Goal: Information Seeking & Learning: Find specific fact

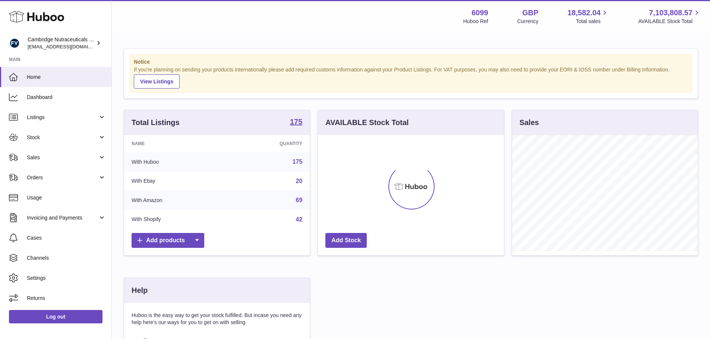
scroll to position [116, 186]
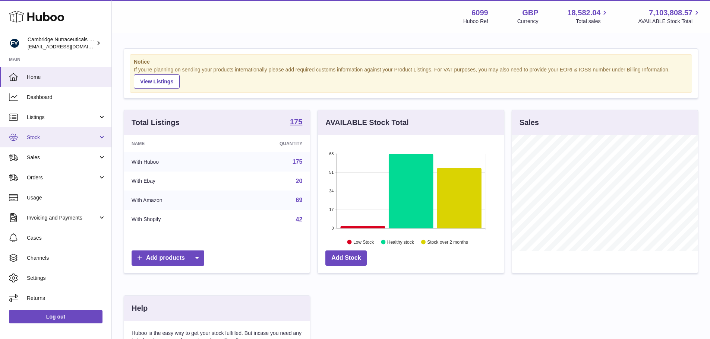
click at [48, 131] on link "Stock" at bounding box center [55, 137] width 111 height 20
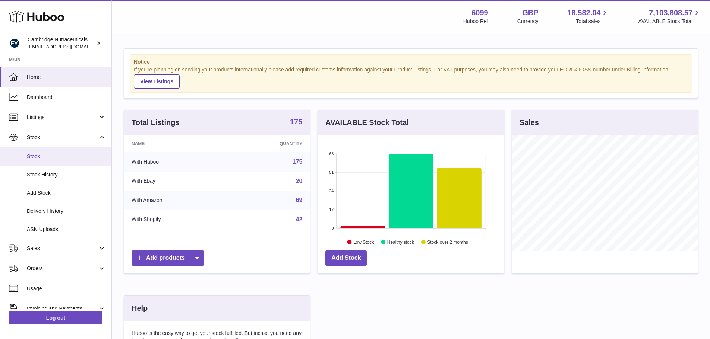
click at [44, 157] on span "Stock" at bounding box center [66, 156] width 79 height 7
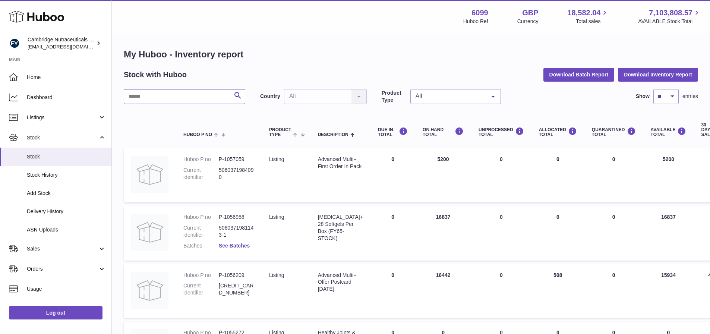
click at [211, 94] on input "text" at bounding box center [184, 96] width 121 height 15
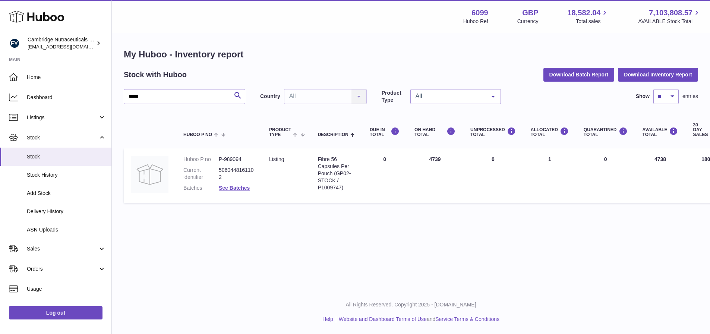
click at [235, 191] on dl "Huboo P no P-989094 Current identifier 5060448161102 Batches See Batches" at bounding box center [218, 175] width 71 height 39
click at [235, 188] on link "See Batches" at bounding box center [234, 188] width 31 height 6
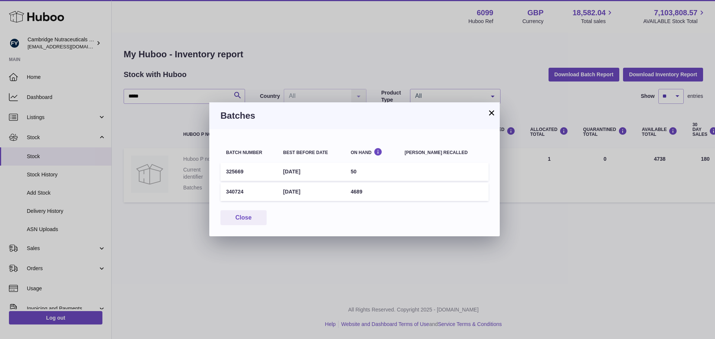
drag, startPoint x: 494, startPoint y: 112, endPoint x: 430, endPoint y: 113, distance: 64.5
click at [494, 112] on button "×" at bounding box center [491, 112] width 9 height 9
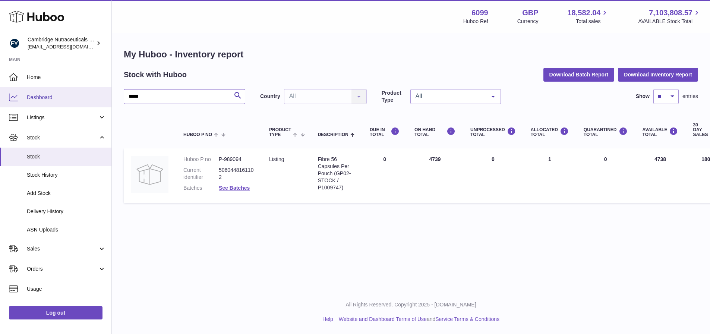
drag, startPoint x: 197, startPoint y: 96, endPoint x: 65, endPoint y: 97, distance: 132.3
click at [66, 101] on div "Huboo Cambridge Nutraceuticals Ltd huboo@camnutra.com Main Home Dashboard Listi…" at bounding box center [355, 167] width 710 height 334
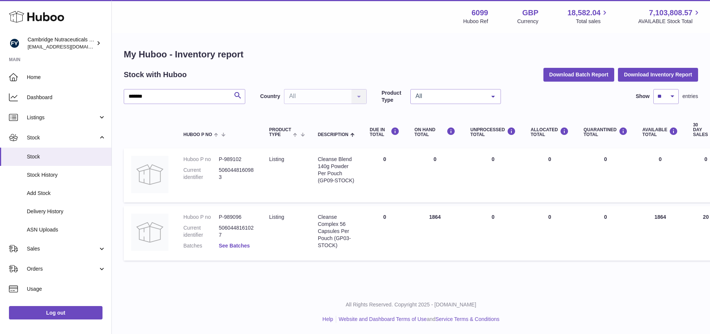
click at [238, 243] on link "See Batches" at bounding box center [234, 246] width 31 height 6
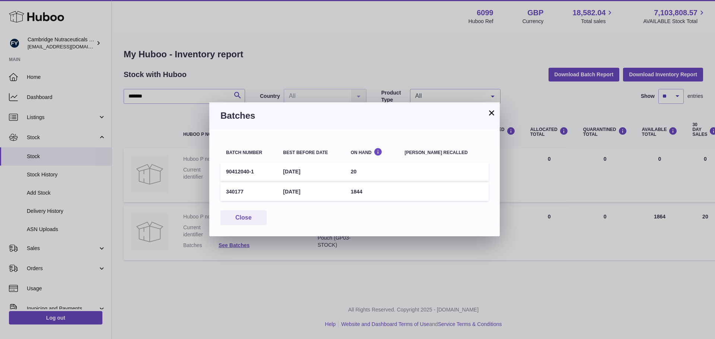
click at [494, 113] on button "×" at bounding box center [491, 112] width 9 height 9
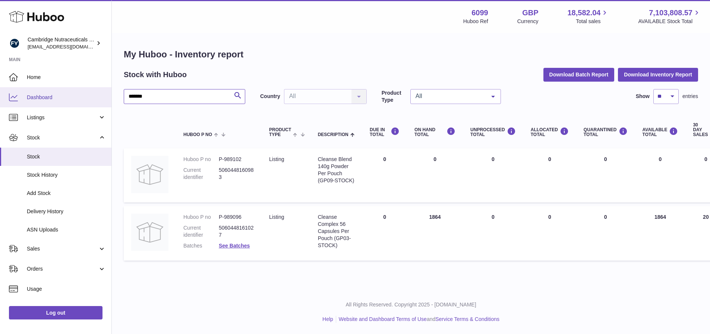
drag, startPoint x: 182, startPoint y: 95, endPoint x: 89, endPoint y: 93, distance: 92.8
click at [90, 94] on div "Huboo Cambridge Nutraceuticals Ltd huboo@camnutra.com Main Home Dashboard Listi…" at bounding box center [355, 167] width 710 height 334
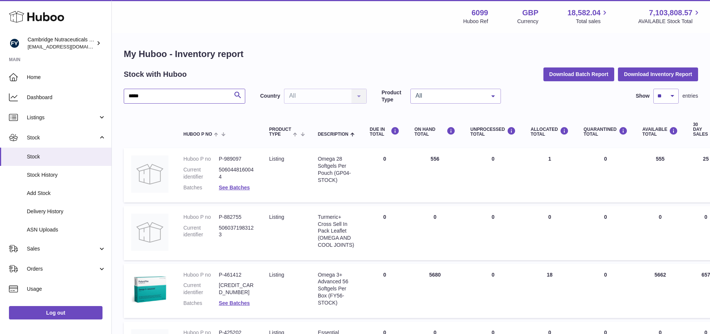
scroll to position [75, 0]
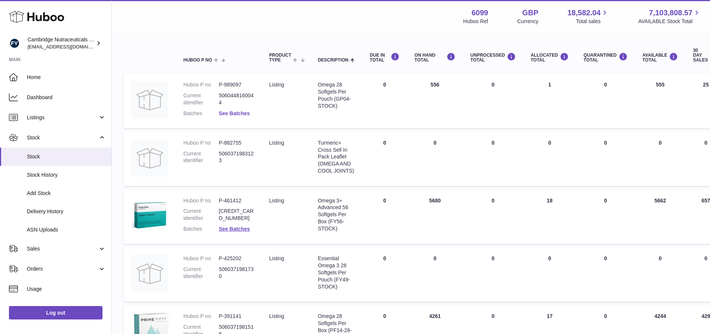
click at [226, 115] on link "See Batches" at bounding box center [234, 113] width 31 height 6
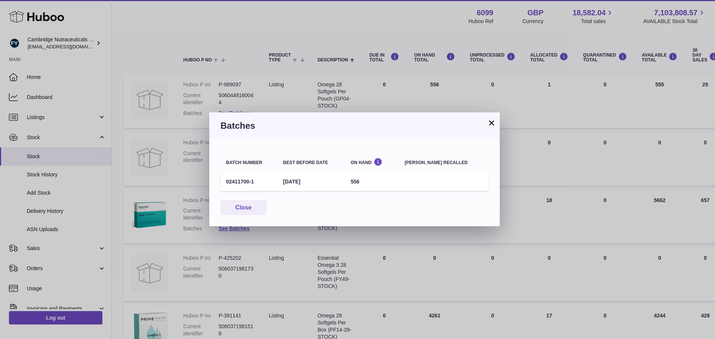
click at [493, 124] on button "×" at bounding box center [491, 122] width 9 height 9
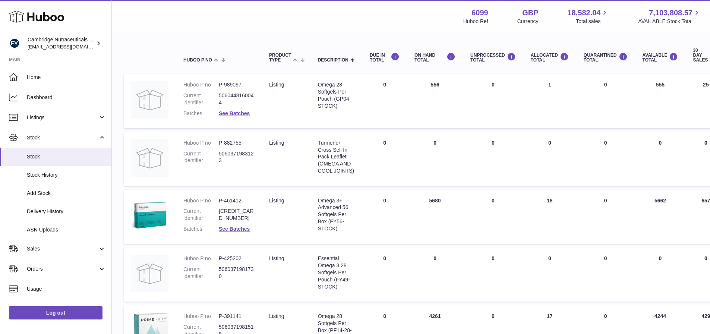
scroll to position [0, 0]
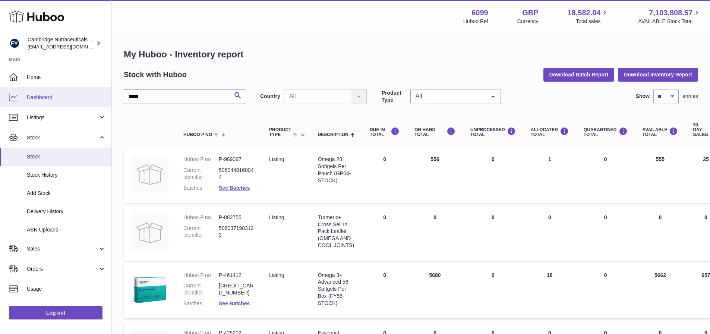
drag, startPoint x: 80, startPoint y: 91, endPoint x: 174, endPoint y: 89, distance: 93.5
click at [80, 90] on div "Huboo Cambridge Nutraceuticals Ltd huboo@camnutra.com Main Home Dashboard Listi…" at bounding box center [355, 298] width 710 height 596
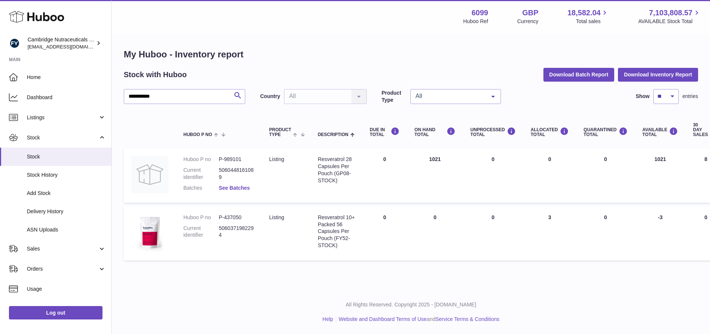
click at [234, 187] on link "See Batches" at bounding box center [234, 188] width 31 height 6
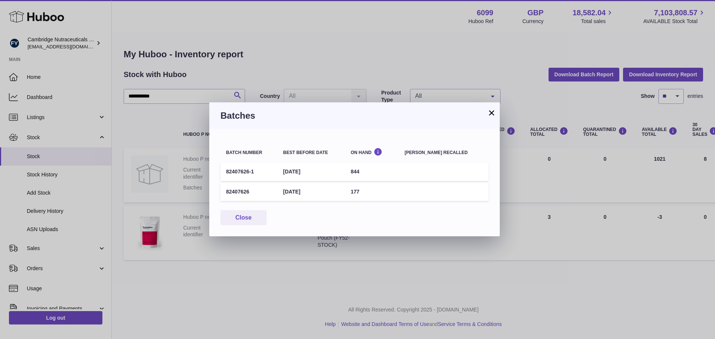
click at [493, 111] on button "×" at bounding box center [491, 112] width 9 height 9
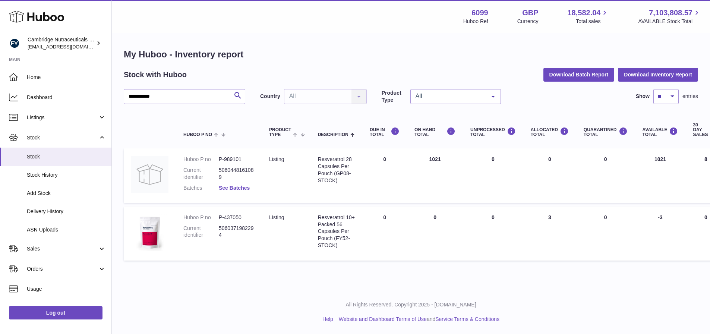
click at [232, 187] on link "See Batches" at bounding box center [234, 188] width 31 height 6
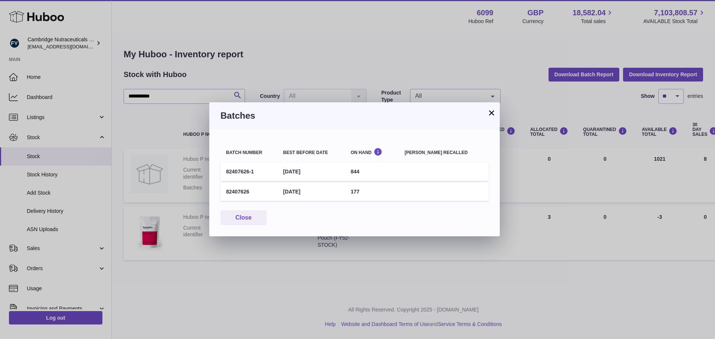
drag, startPoint x: 491, startPoint y: 110, endPoint x: 446, endPoint y: 108, distance: 45.5
click at [491, 110] on button "×" at bounding box center [491, 112] width 9 height 9
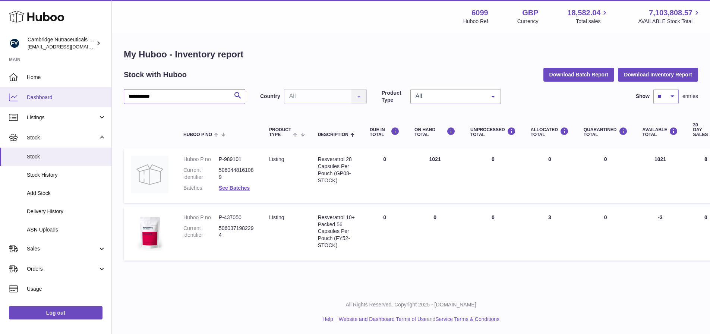
drag, startPoint x: 147, startPoint y: 91, endPoint x: 75, endPoint y: 88, distance: 72.4
click at [75, 88] on div "**********" at bounding box center [355, 167] width 710 height 334
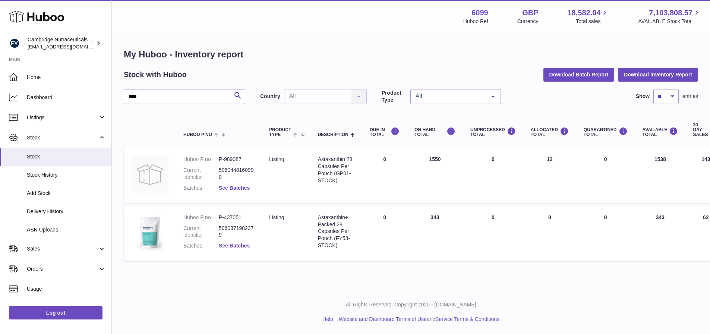
click at [235, 188] on link "See Batches" at bounding box center [234, 188] width 31 height 6
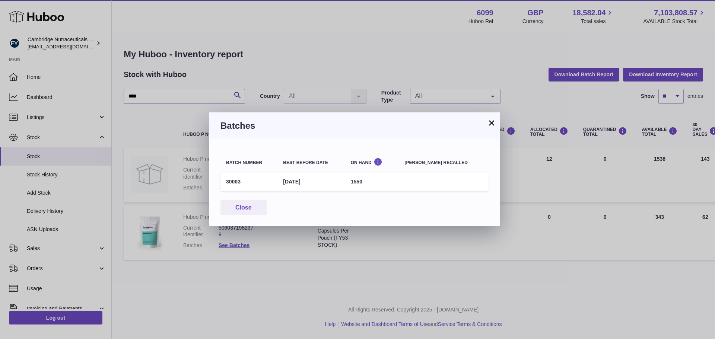
click at [493, 124] on button "×" at bounding box center [491, 122] width 9 height 9
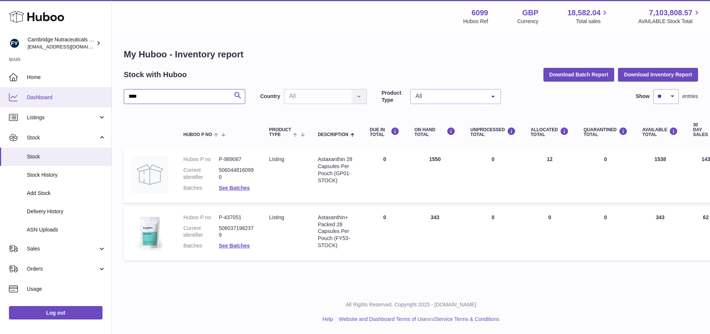
drag, startPoint x: 172, startPoint y: 95, endPoint x: 92, endPoint y: 93, distance: 79.8
click at [92, 93] on div "Huboo Cambridge Nutraceuticals Ltd huboo@camnutra.com Main Home Dashboard Listi…" at bounding box center [355, 167] width 710 height 334
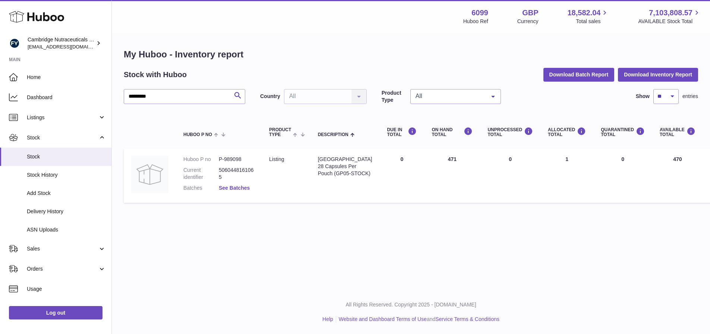
click at [234, 187] on link "See Batches" at bounding box center [234, 188] width 31 height 6
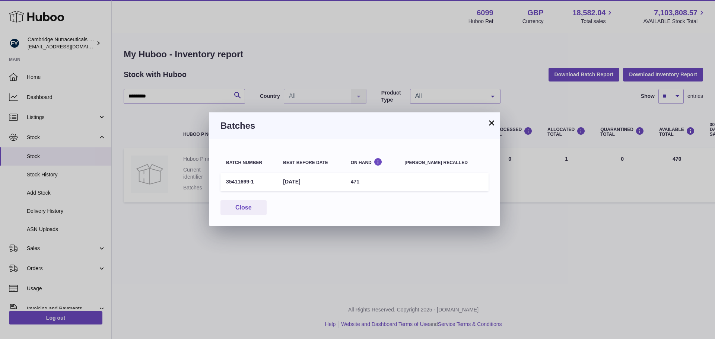
click at [493, 123] on button "×" at bounding box center [491, 122] width 9 height 9
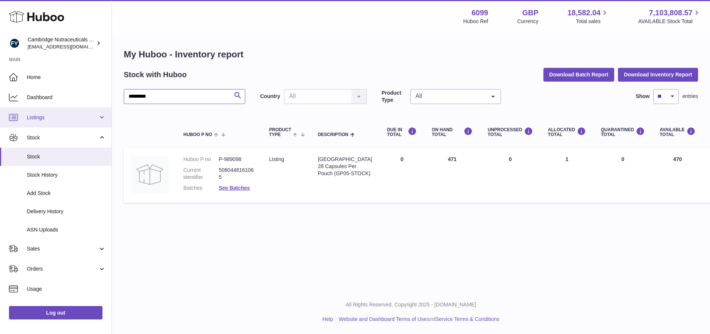
drag, startPoint x: 158, startPoint y: 99, endPoint x: 67, endPoint y: 114, distance: 92.6
click at [42, 109] on div "Huboo Cambridge Nutraceuticals Ltd huboo@camnutra.com Main Home Dashboard Listi…" at bounding box center [355, 167] width 710 height 334
type input "*"
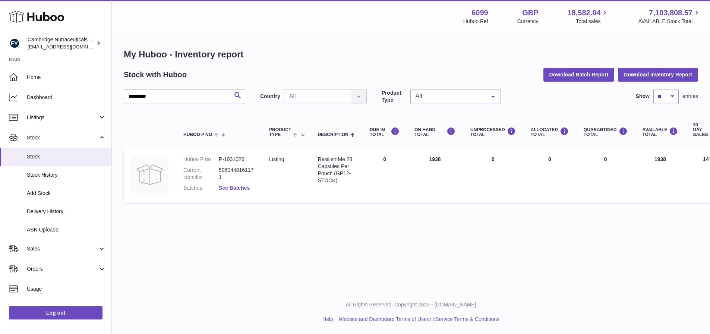
click at [247, 186] on link "See Batches" at bounding box center [234, 188] width 31 height 6
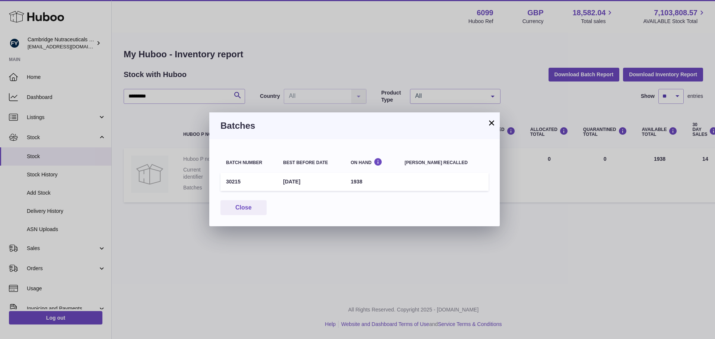
click at [492, 120] on button "×" at bounding box center [491, 122] width 9 height 9
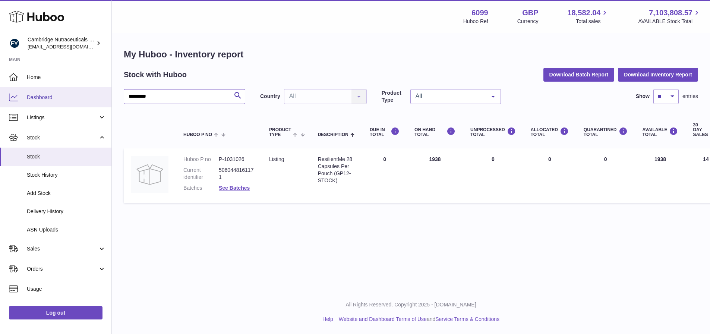
drag, startPoint x: 167, startPoint y: 97, endPoint x: 84, endPoint y: 96, distance: 82.7
click at [92, 99] on div "Huboo Cambridge Nutraceuticals Ltd huboo@camnutra.com Main Home Dashboard Listi…" at bounding box center [355, 167] width 710 height 334
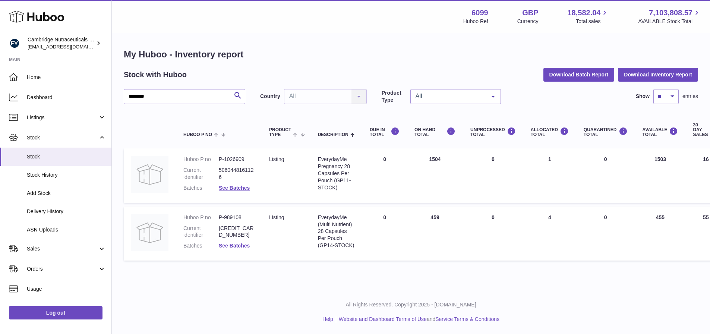
click at [227, 192] on dl "Huboo P no P-1026909 Current identifier 5060448161126 Batches See Batches" at bounding box center [218, 175] width 71 height 39
click at [227, 189] on link "See Batches" at bounding box center [234, 188] width 31 height 6
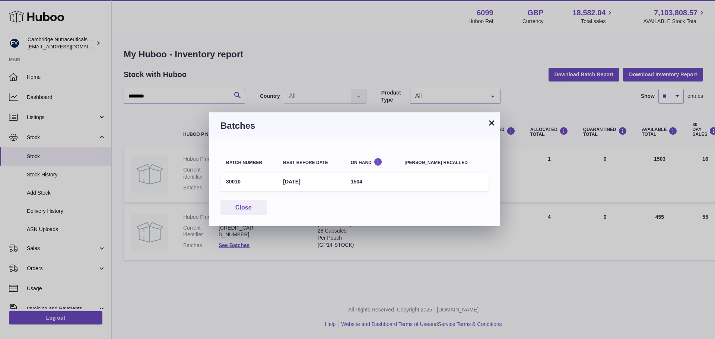
click at [491, 121] on button "×" at bounding box center [491, 122] width 9 height 9
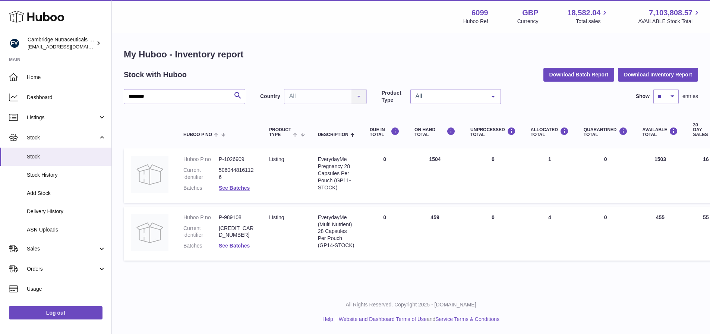
click at [243, 246] on link "See Batches" at bounding box center [234, 246] width 31 height 6
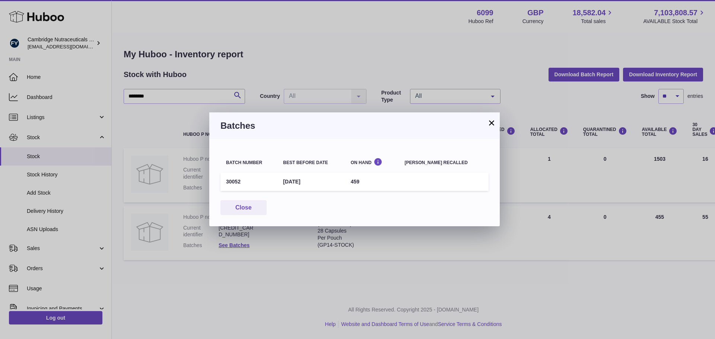
click at [491, 122] on button "×" at bounding box center [491, 122] width 9 height 9
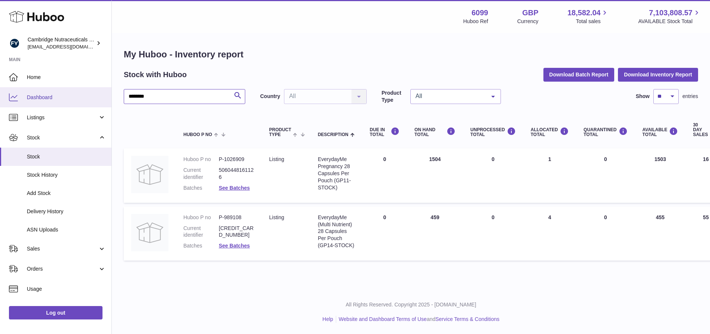
drag, startPoint x: 208, startPoint y: 92, endPoint x: 83, endPoint y: 96, distance: 125.2
click at [84, 97] on div "Huboo Cambridge Nutraceuticals Ltd huboo@camnutra.com Main Home Dashboard Listi…" at bounding box center [355, 167] width 710 height 334
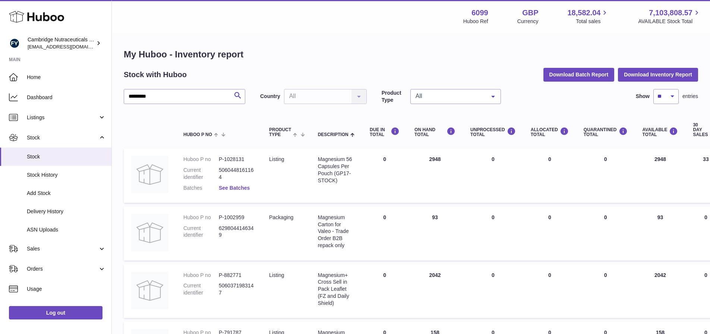
click at [235, 187] on link "See Batches" at bounding box center [234, 188] width 31 height 6
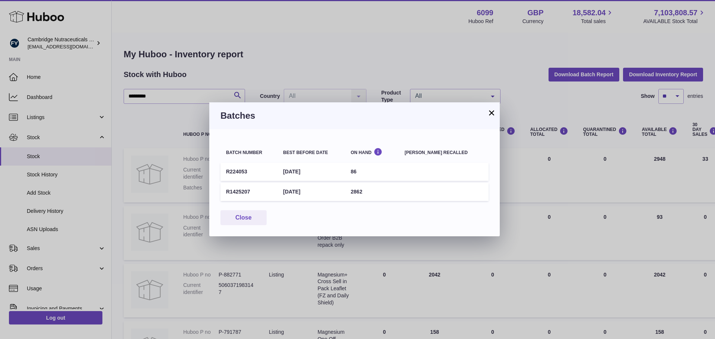
click at [491, 113] on button "×" at bounding box center [491, 112] width 9 height 9
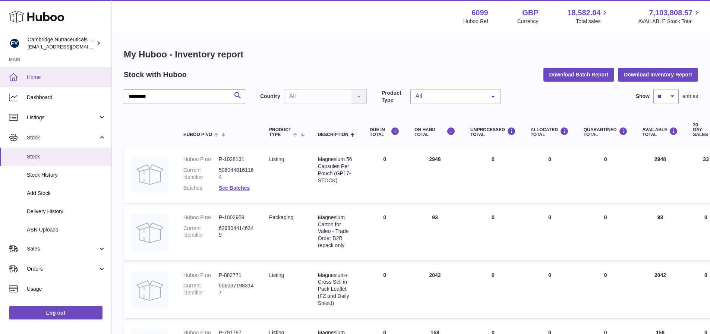
drag, startPoint x: 167, startPoint y: 98, endPoint x: 41, endPoint y: 75, distance: 128.8
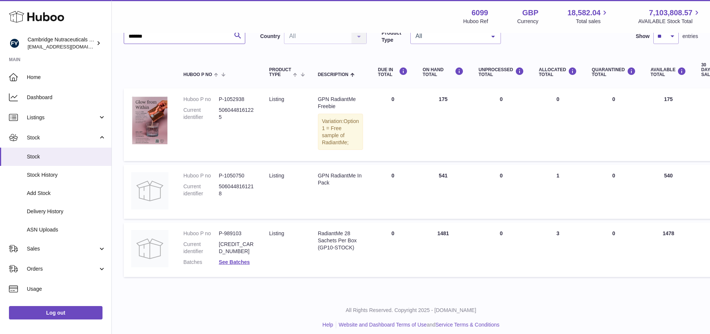
scroll to position [80, 0]
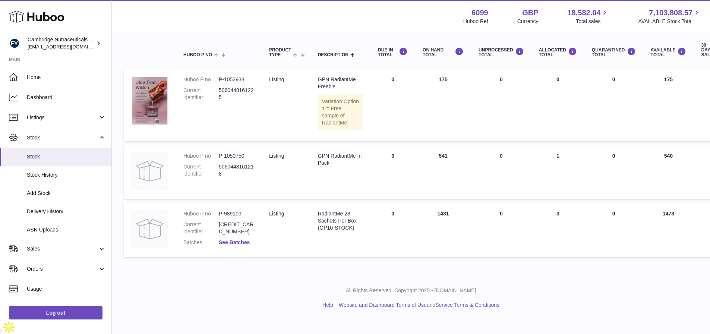
click at [237, 245] on link "See Batches" at bounding box center [234, 242] width 31 height 6
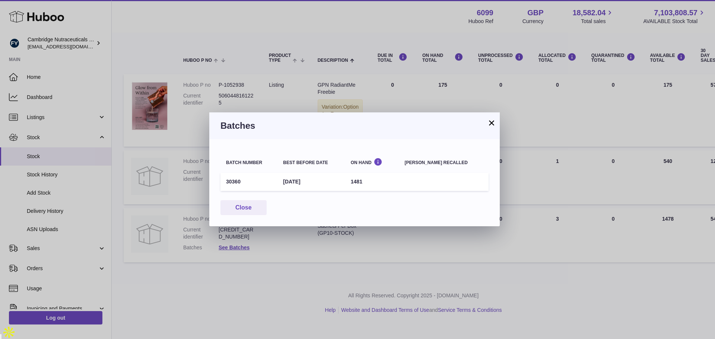
click at [489, 123] on button "×" at bounding box center [491, 122] width 9 height 9
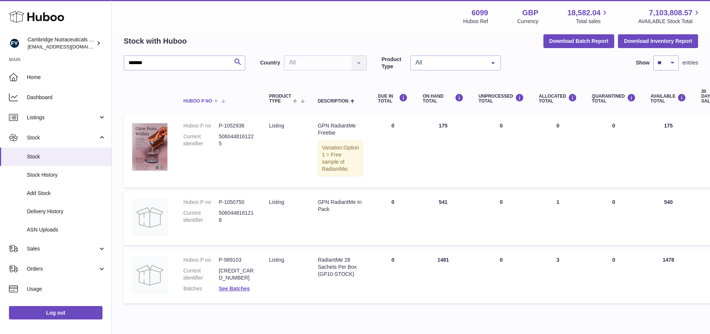
scroll to position [0, 0]
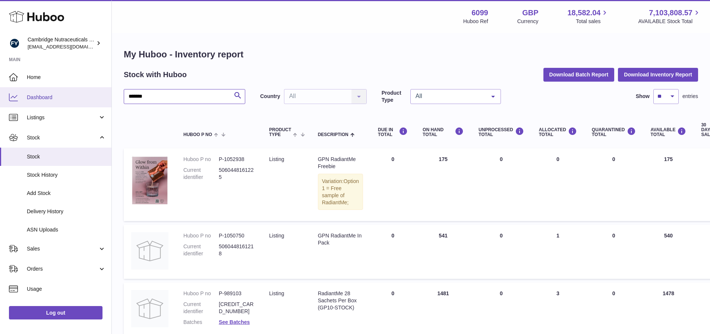
drag, startPoint x: 174, startPoint y: 95, endPoint x: 0, endPoint y: 87, distance: 174.2
click at [0, 87] on div "Huboo Cambridge Nutraceuticals Ltd huboo@camnutra.com Main Home Dashboard Listi…" at bounding box center [355, 199] width 710 height 399
type input "**********"
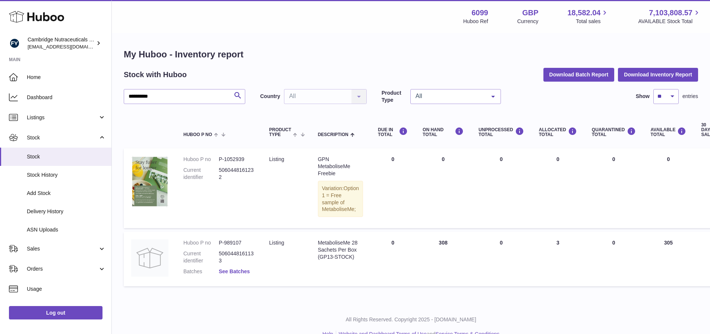
click at [228, 274] on link "See Batches" at bounding box center [234, 271] width 31 height 6
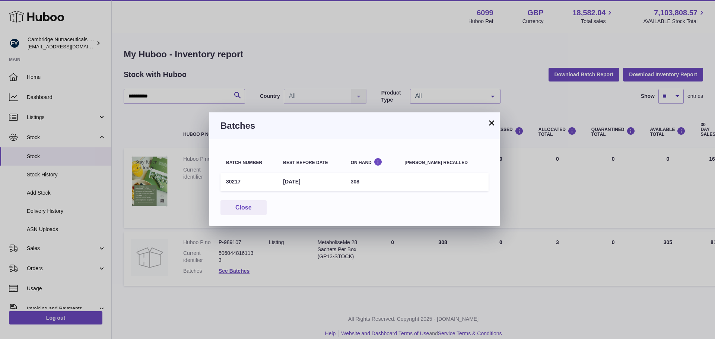
click at [494, 121] on button "×" at bounding box center [491, 122] width 9 height 9
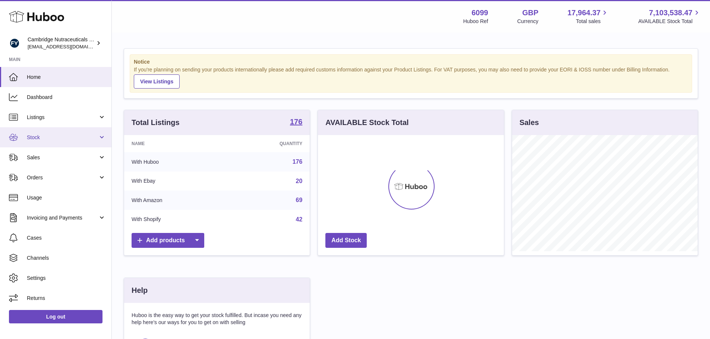
click at [48, 139] on span "Stock" at bounding box center [62, 137] width 71 height 7
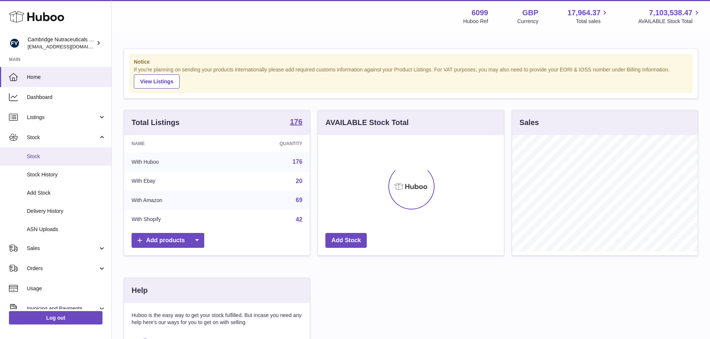
click at [55, 160] on link "Stock" at bounding box center [55, 157] width 111 height 18
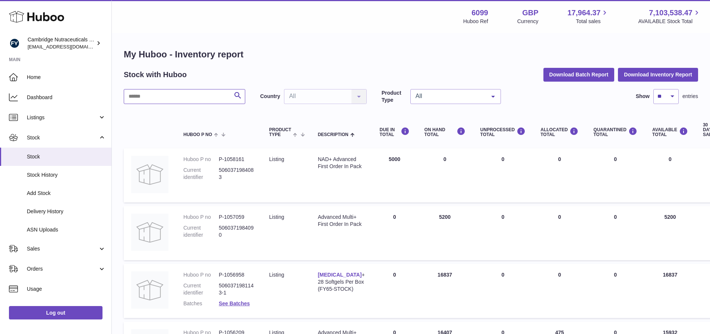
click at [184, 96] on input "text" at bounding box center [184, 96] width 121 height 15
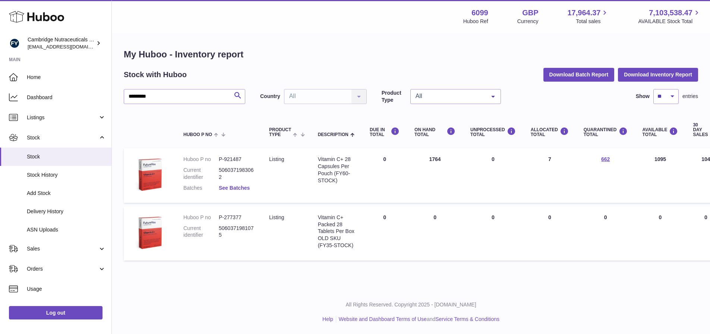
click at [232, 186] on link "See Batches" at bounding box center [234, 188] width 31 height 6
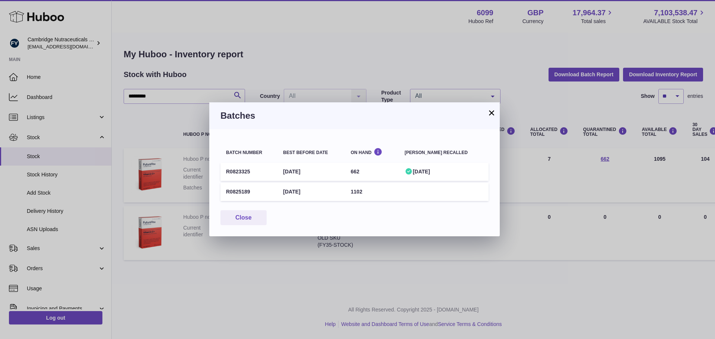
click at [412, 170] on icon at bounding box center [409, 171] width 7 height 7
drag, startPoint x: 225, startPoint y: 191, endPoint x: 270, endPoint y: 193, distance: 45.1
click at [270, 193] on td "R0825189" at bounding box center [249, 192] width 57 height 18
copy td "R0825189"
drag, startPoint x: 335, startPoint y: 191, endPoint x: 307, endPoint y: 219, distance: 39.5
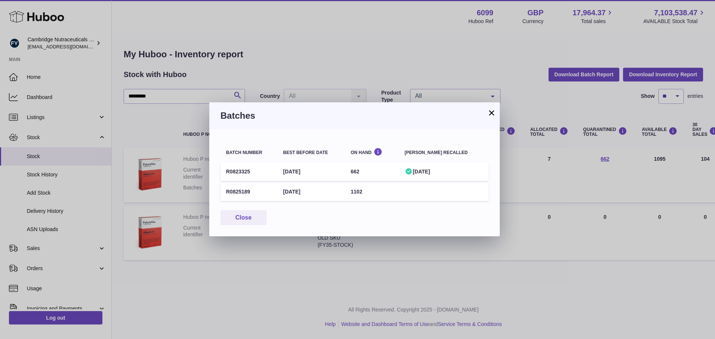
click at [285, 193] on td "31st Jul 2027" at bounding box center [311, 192] width 67 height 18
copy td "31st Jul 2027"
click at [488, 115] on button "×" at bounding box center [491, 112] width 9 height 9
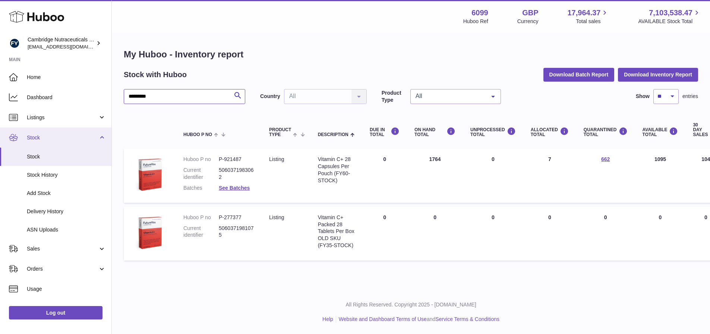
drag, startPoint x: 168, startPoint y: 99, endPoint x: 0, endPoint y: 132, distance: 171.3
click at [0, 127] on div "Huboo Cambridge Nutraceuticals Ltd huboo@camnutra.com Main Home Dashboard Listi…" at bounding box center [355, 167] width 710 height 334
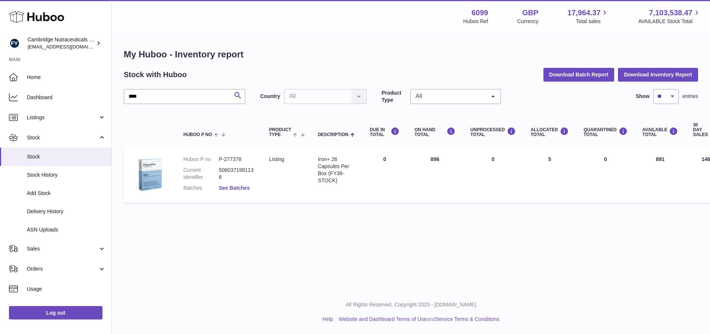
click at [237, 189] on link "See Batches" at bounding box center [234, 188] width 31 height 6
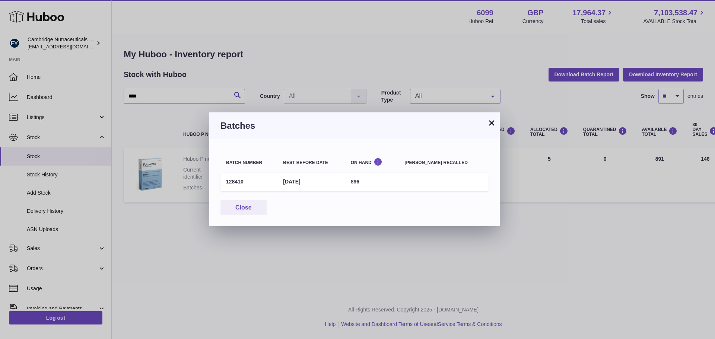
drag, startPoint x: 251, startPoint y: 181, endPoint x: 223, endPoint y: 183, distance: 28.0
click at [223, 183] on td "128410" at bounding box center [249, 182] width 57 height 18
copy td "128410"
drag, startPoint x: 306, startPoint y: 180, endPoint x: 285, endPoint y: 179, distance: 20.9
click at [285, 179] on td "31st Oct 2026" at bounding box center [311, 182] width 67 height 18
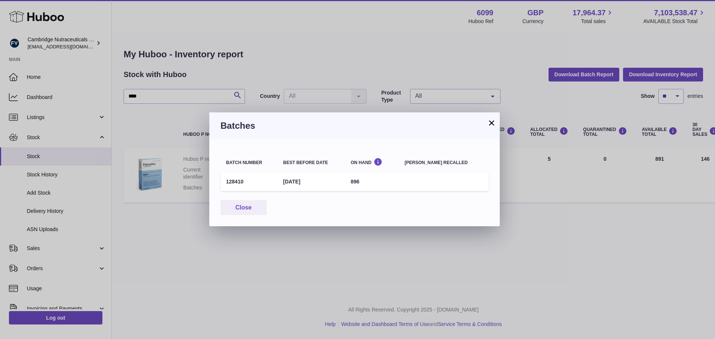
copy td "31st Oct 2026"
click at [488, 124] on button "×" at bounding box center [491, 122] width 9 height 9
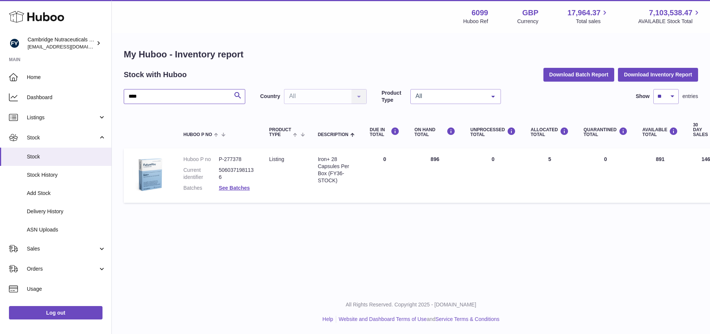
click at [176, 99] on input "****" at bounding box center [184, 96] width 121 height 15
drag, startPoint x: 77, startPoint y: 105, endPoint x: 59, endPoint y: 99, distance: 18.9
click at [59, 100] on div "Huboo Cambridge Nutraceuticals Ltd huboo@camnutra.com Main Home Dashboard Listi…" at bounding box center [355, 167] width 710 height 334
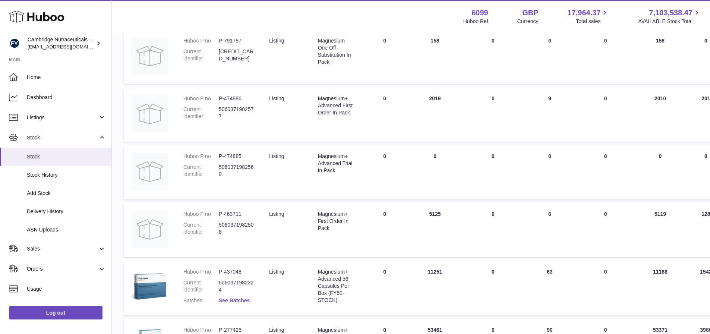
scroll to position [393, 0]
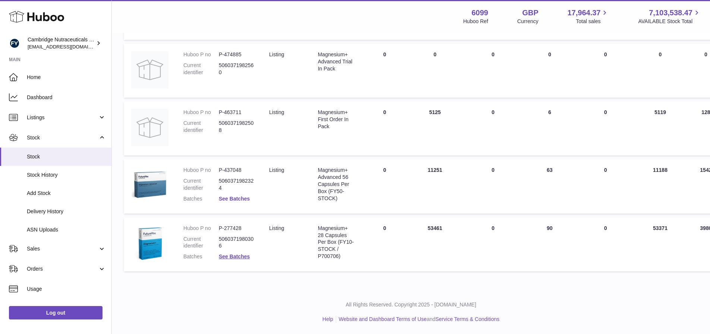
click at [246, 201] on link "See Batches" at bounding box center [234, 199] width 31 height 6
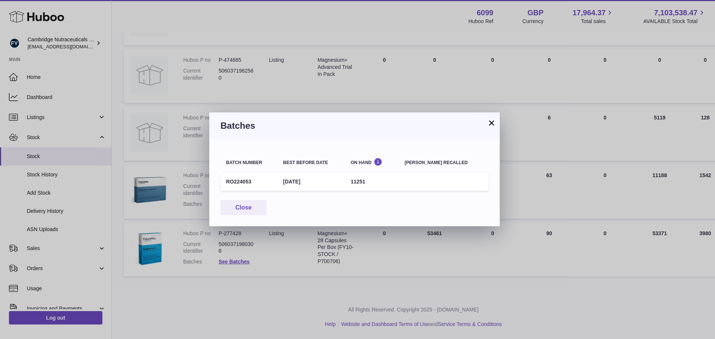
drag, startPoint x: 257, startPoint y: 181, endPoint x: 222, endPoint y: 181, distance: 35.0
click at [222, 181] on td "RO224053" at bounding box center [249, 182] width 57 height 18
copy td "RO224053"
drag, startPoint x: 325, startPoint y: 181, endPoint x: 289, endPoint y: 183, distance: 35.5
click at [289, 183] on td "28th Feb 2026" at bounding box center [311, 182] width 67 height 18
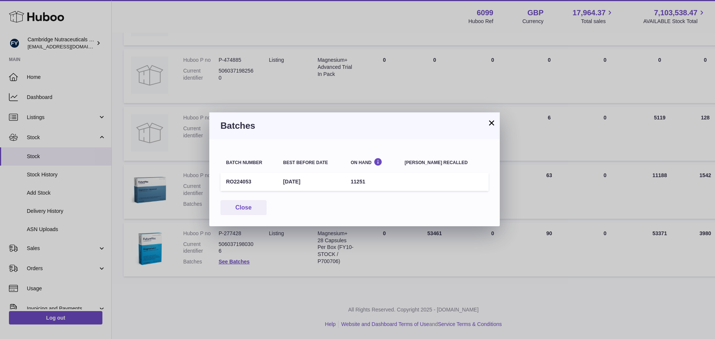
copy td "28th Feb 2026"
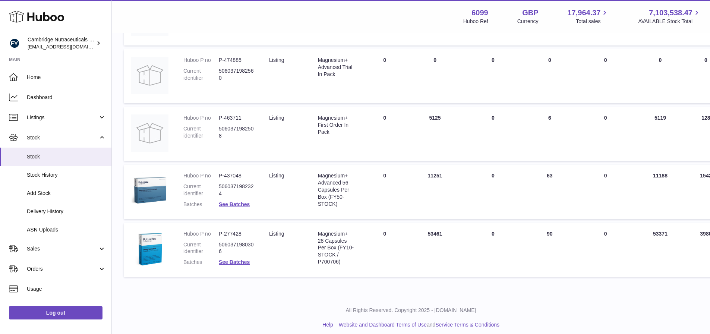
click at [167, 148] on div "× Batches Batch number Best before date On Hand Batch recalled RO224053 28th Fe…" at bounding box center [355, 167] width 710 height 334
click at [226, 204] on link "See Batches" at bounding box center [234, 204] width 31 height 6
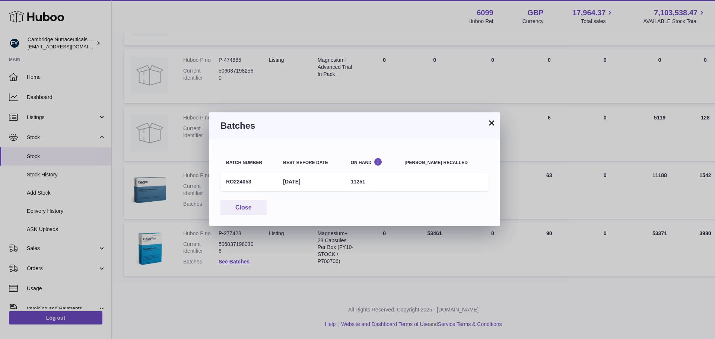
click at [491, 125] on button "×" at bounding box center [491, 122] width 9 height 9
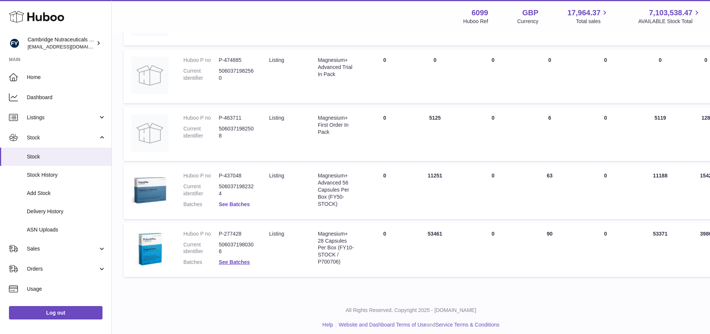
click at [230, 203] on link "See Batches" at bounding box center [234, 204] width 31 height 6
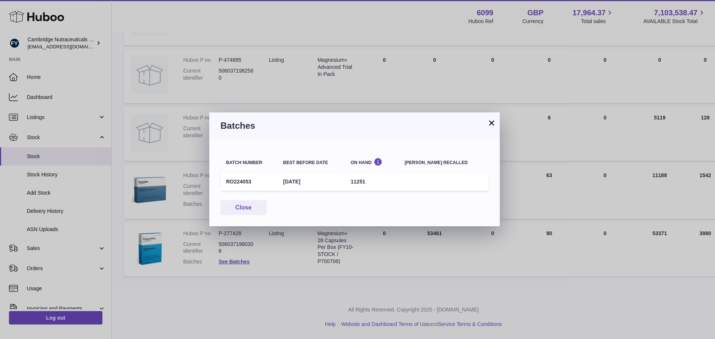
click at [494, 120] on button "×" at bounding box center [491, 122] width 9 height 9
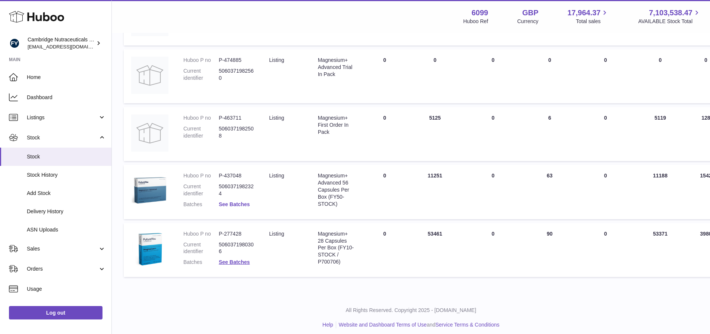
click at [238, 205] on link "See Batches" at bounding box center [234, 204] width 31 height 6
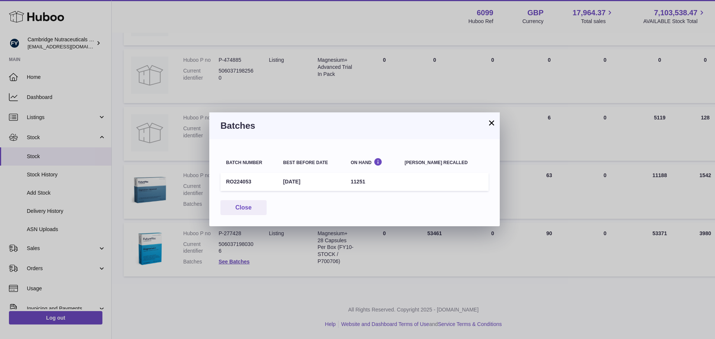
click at [489, 119] on button "×" at bounding box center [491, 122] width 9 height 9
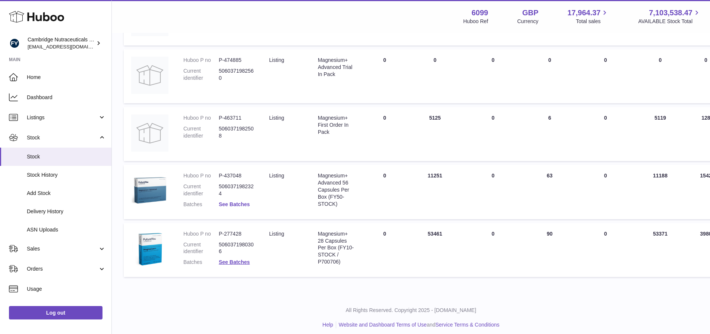
click at [224, 202] on link "See Batches" at bounding box center [234, 204] width 31 height 6
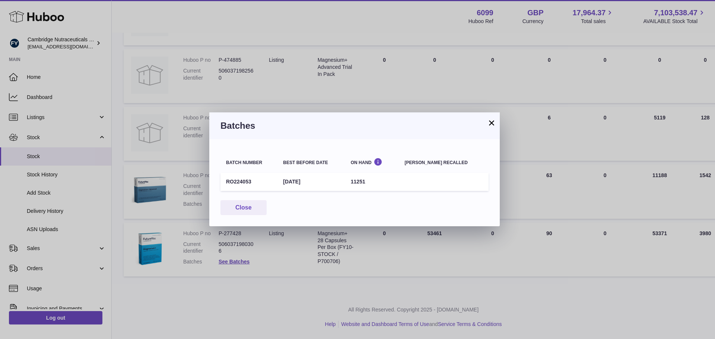
click at [493, 124] on button "×" at bounding box center [491, 122] width 9 height 9
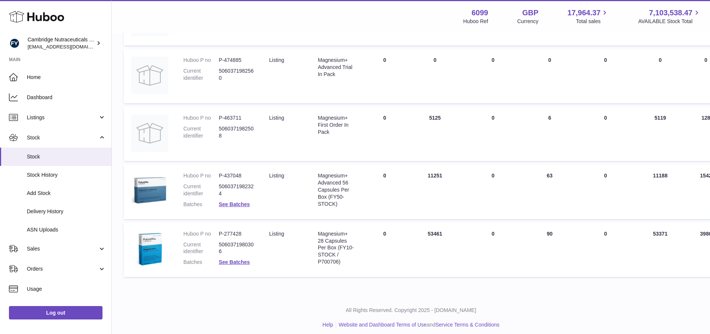
click at [236, 201] on dd "See Batches" at bounding box center [236, 204] width 35 height 7
click at [238, 203] on link "See Batches" at bounding box center [234, 204] width 31 height 6
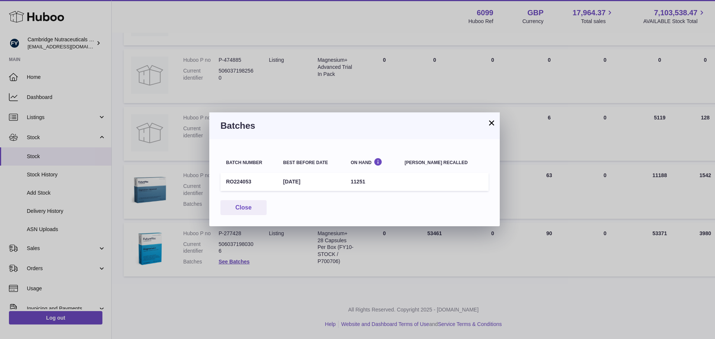
drag, startPoint x: 254, startPoint y: 181, endPoint x: 222, endPoint y: 182, distance: 32.8
click at [222, 182] on td "RO224053" at bounding box center [249, 182] width 57 height 18
click at [338, 189] on td "28th Feb 2026" at bounding box center [311, 182] width 67 height 18
drag, startPoint x: 332, startPoint y: 182, endPoint x: 224, endPoint y: 166, distance: 109.6
click at [224, 166] on table "Batch number Best before date On Hand Batch recalled RO224053 28th Feb 2026 112…" at bounding box center [355, 172] width 268 height 42
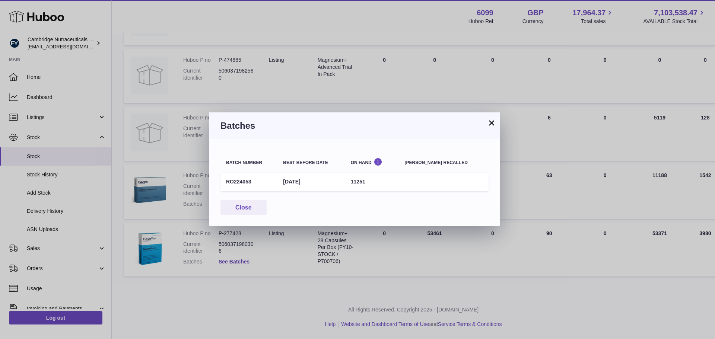
click at [223, 165] on th "Batch number" at bounding box center [249, 161] width 57 height 18
drag, startPoint x: 297, startPoint y: 183, endPoint x: 230, endPoint y: 184, distance: 66.7
click at [224, 182] on tr "RO224053 28th Feb 2026 11251" at bounding box center [355, 182] width 268 height 18
copy tr "RO224053 28th Feb 2026"
click at [493, 125] on button "×" at bounding box center [491, 122] width 9 height 9
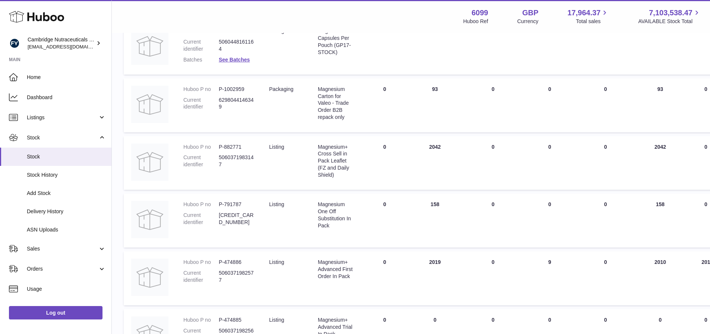
scroll to position [15, 0]
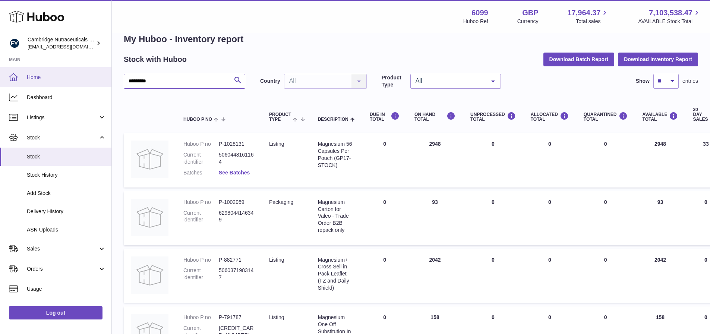
drag, startPoint x: 172, startPoint y: 83, endPoint x: 1, endPoint y: 83, distance: 171.8
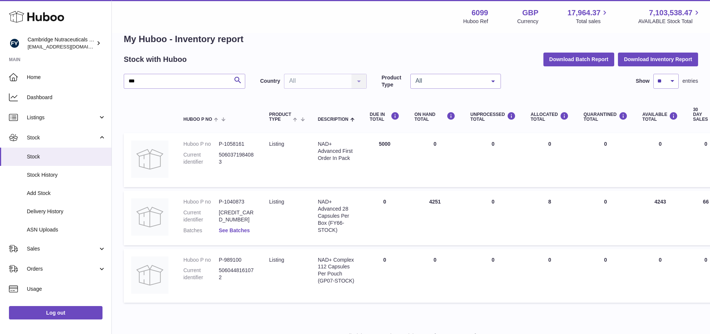
click at [239, 233] on link "See Batches" at bounding box center [234, 230] width 31 height 6
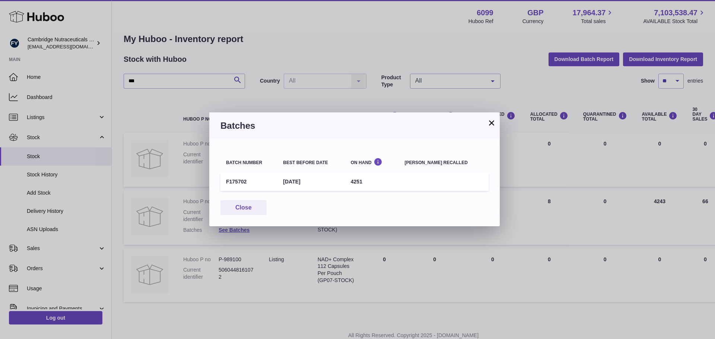
drag, startPoint x: 216, startPoint y: 185, endPoint x: 225, endPoint y: 183, distance: 9.5
click at [225, 183] on td "F175702" at bounding box center [249, 182] width 57 height 18
copy td "F175702"
drag, startPoint x: 326, startPoint y: 180, endPoint x: 296, endPoint y: 183, distance: 29.9
click at [286, 175] on td "31st Jul 2027" at bounding box center [311, 182] width 67 height 18
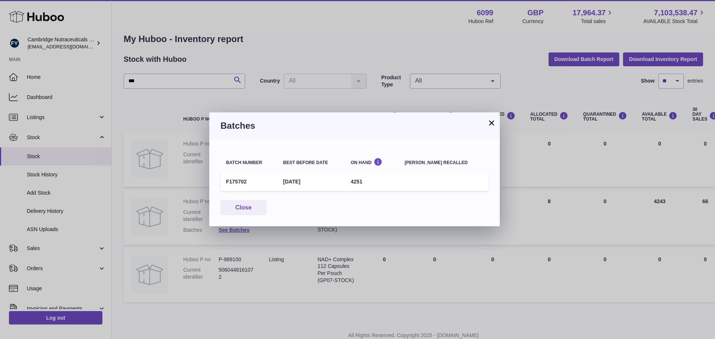
copy td "31st Jul 2027"
click at [486, 124] on h3 "Batches" at bounding box center [355, 126] width 268 height 12
click at [489, 123] on button "×" at bounding box center [491, 122] width 9 height 9
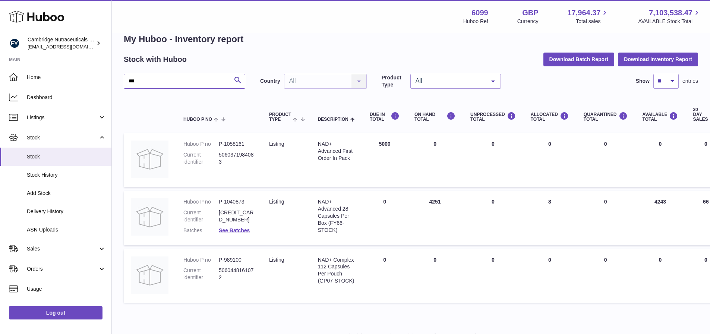
drag, startPoint x: 145, startPoint y: 79, endPoint x: 42, endPoint y: 53, distance: 106.5
click at [25, 57] on div "Huboo Cambridge Nutraceuticals Ltd huboo@camnutra.com Main Home Dashboard Listi…" at bounding box center [355, 175] width 710 height 380
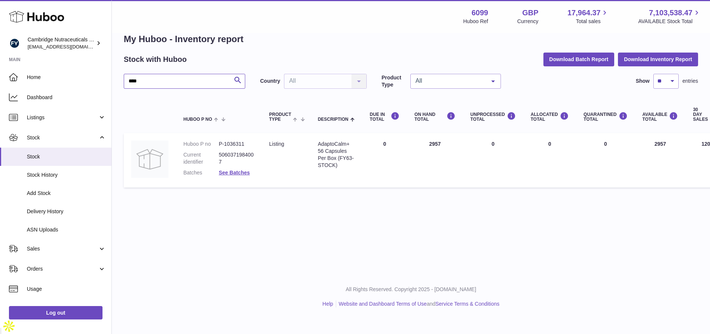
scroll to position [6, 0]
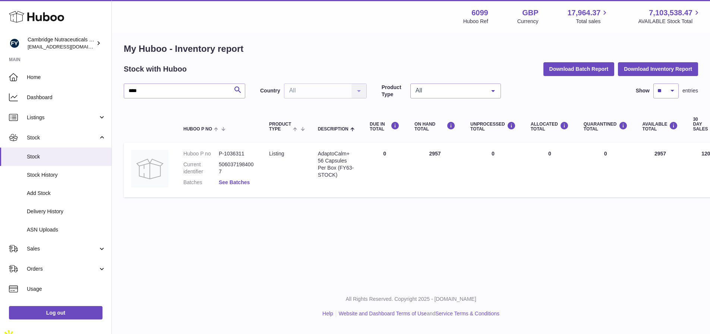
click at [231, 183] on link "See Batches" at bounding box center [234, 182] width 31 height 6
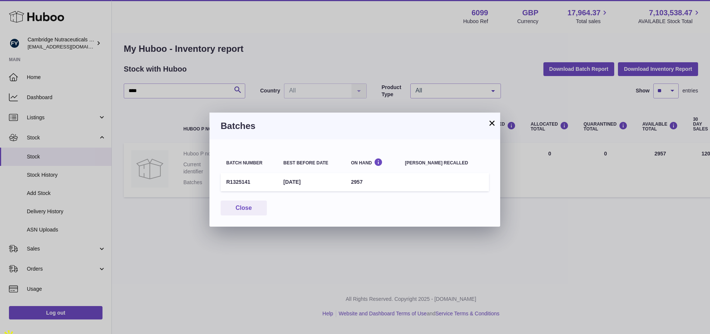
scroll to position [0, 0]
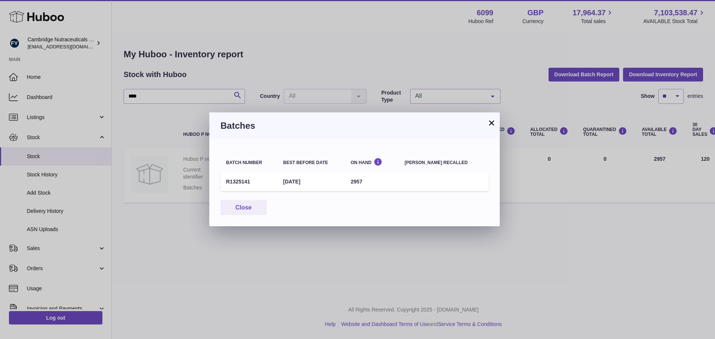
drag, startPoint x: 326, startPoint y: 181, endPoint x: 287, endPoint y: 182, distance: 38.7
click at [287, 182] on td "31st May 2027" at bounding box center [311, 182] width 67 height 18
copy td "31st May 2027"
drag, startPoint x: 257, startPoint y: 182, endPoint x: 229, endPoint y: 190, distance: 28.2
click at [222, 186] on td "R1325141" at bounding box center [249, 182] width 57 height 18
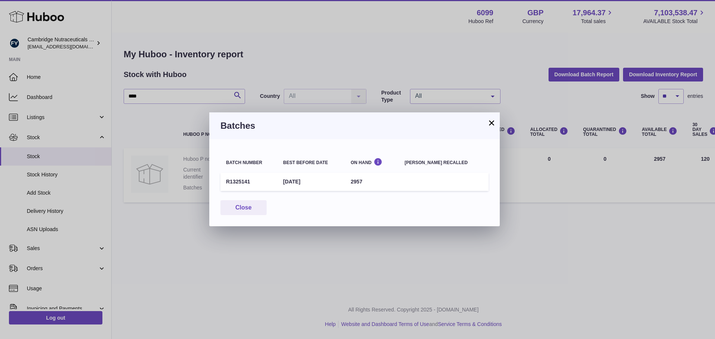
click at [491, 123] on button "×" at bounding box center [491, 122] width 9 height 9
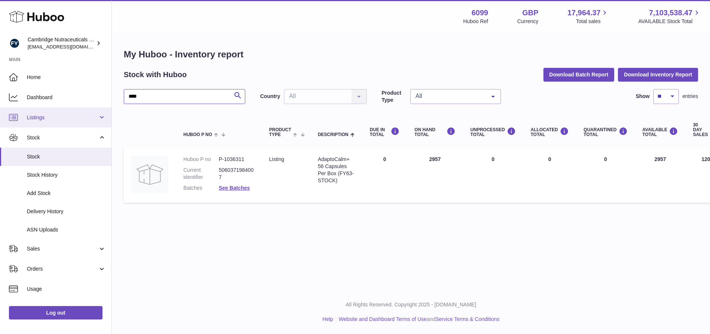
drag, startPoint x: 187, startPoint y: 95, endPoint x: 2, endPoint y: 115, distance: 185.5
click at [0, 115] on div "Huboo Cambridge Nutraceuticals Ltd huboo@camnutra.com Main Home Dashboard Listi…" at bounding box center [355, 167] width 710 height 334
type input "****"
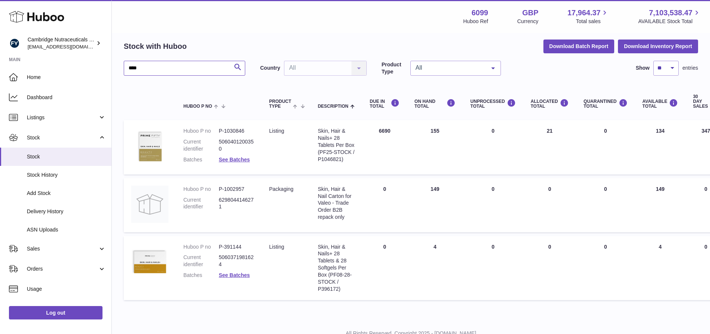
scroll to position [57, 0]
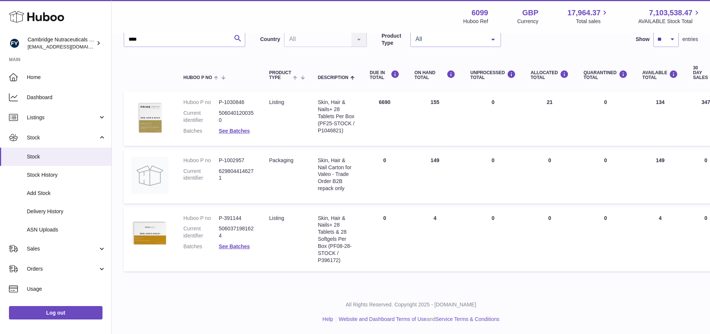
click at [233, 134] on dd "See Batches" at bounding box center [236, 130] width 35 height 7
click at [233, 133] on link "See Batches" at bounding box center [234, 131] width 31 height 6
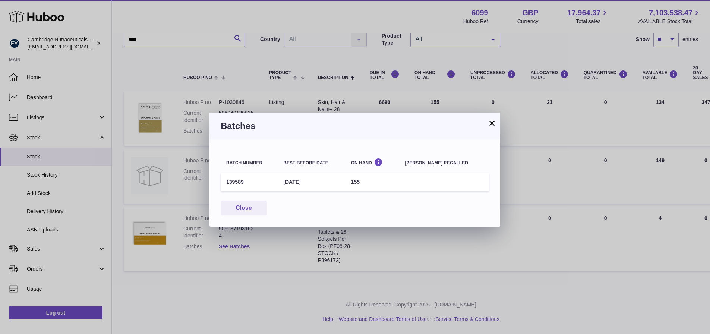
scroll to position [51, 0]
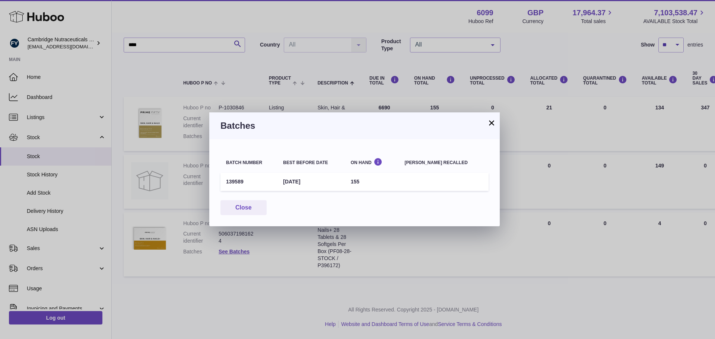
click at [496, 124] on button "×" at bounding box center [491, 122] width 9 height 9
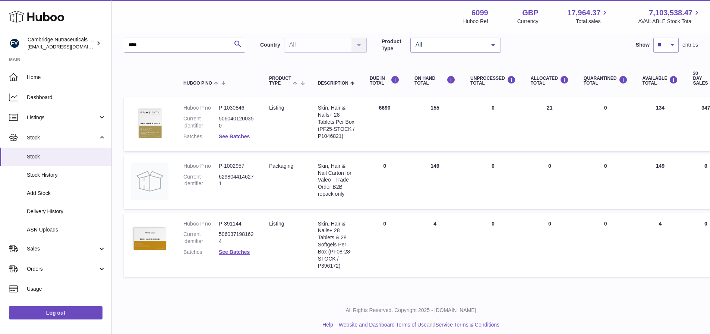
click at [234, 134] on link "See Batches" at bounding box center [234, 136] width 31 height 6
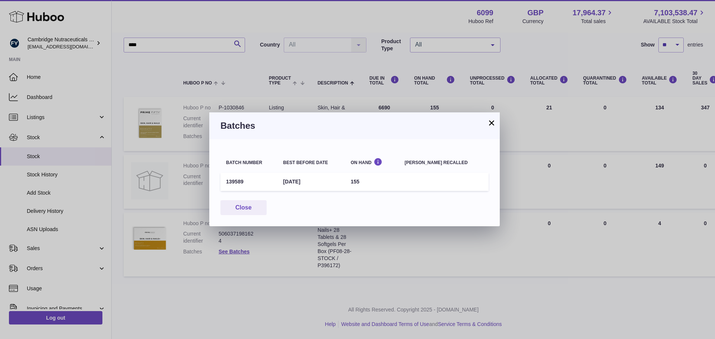
click at [495, 124] on button "×" at bounding box center [491, 122] width 9 height 9
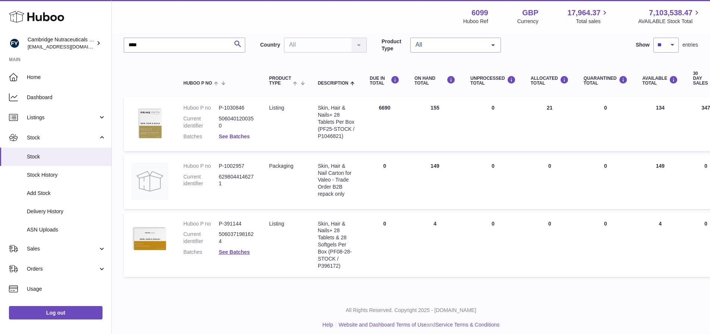
click at [236, 134] on link "See Batches" at bounding box center [234, 136] width 31 height 6
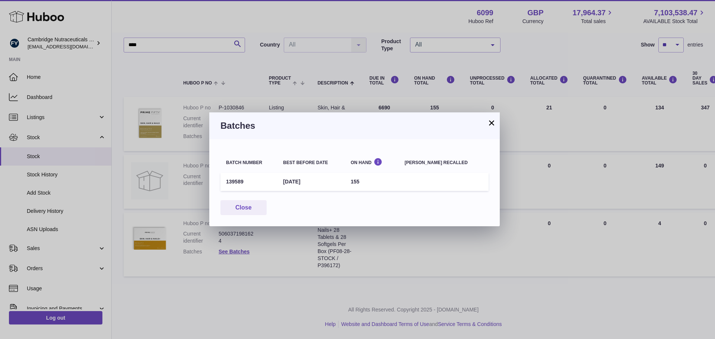
click at [492, 121] on button "×" at bounding box center [491, 122] width 9 height 9
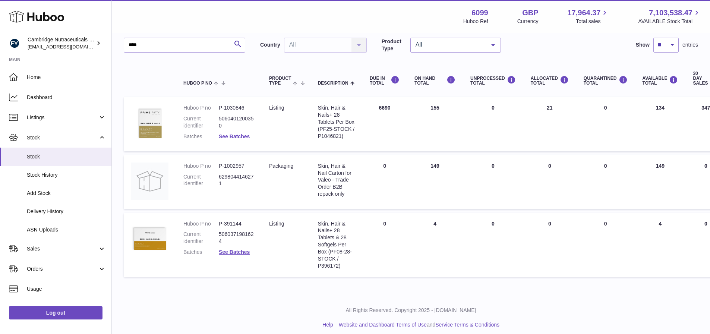
click at [229, 136] on link "See Batches" at bounding box center [234, 136] width 31 height 6
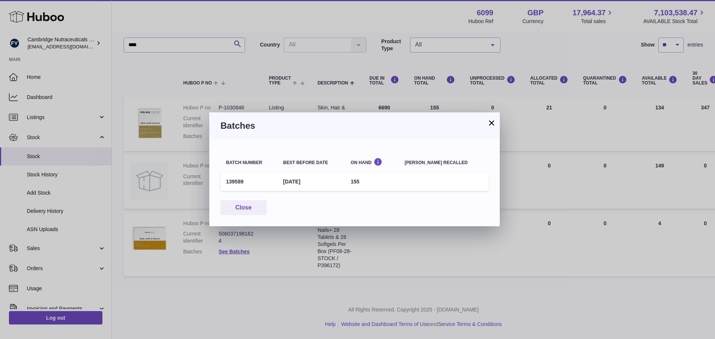
click at [493, 126] on button "×" at bounding box center [491, 122] width 9 height 9
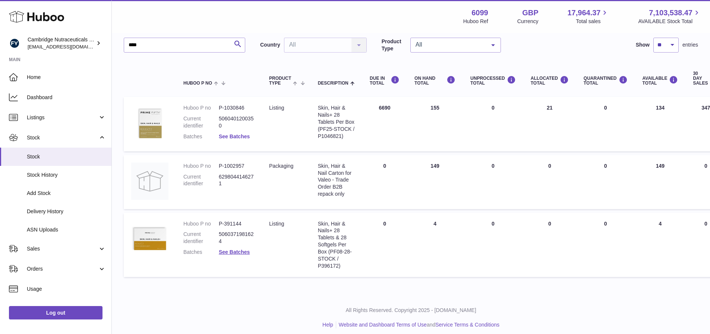
click at [239, 136] on link "See Batches" at bounding box center [234, 136] width 31 height 6
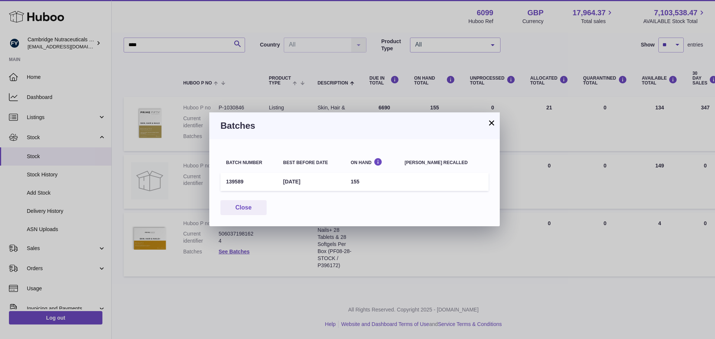
drag, startPoint x: 247, startPoint y: 181, endPoint x: 228, endPoint y: 190, distance: 20.5
click at [225, 183] on td "139589" at bounding box center [249, 182] width 57 height 18
drag, startPoint x: 293, startPoint y: 180, endPoint x: 312, endPoint y: 232, distance: 56.2
click at [287, 180] on td "31st Mar 2028" at bounding box center [311, 182] width 67 height 18
click at [491, 119] on button "×" at bounding box center [491, 122] width 9 height 9
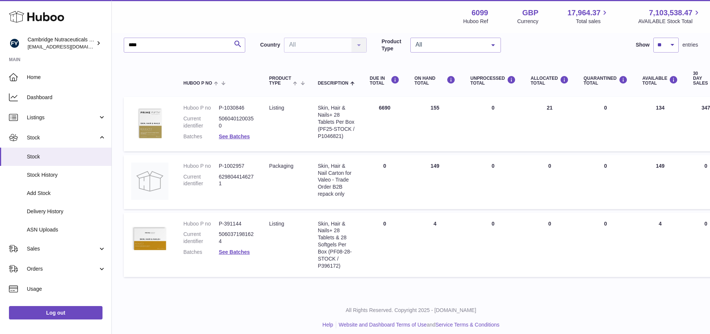
click at [445, 287] on div "My Huboo - Inventory report Stock with Huboo Download Batch Report Download Inv…" at bounding box center [411, 138] width 598 height 313
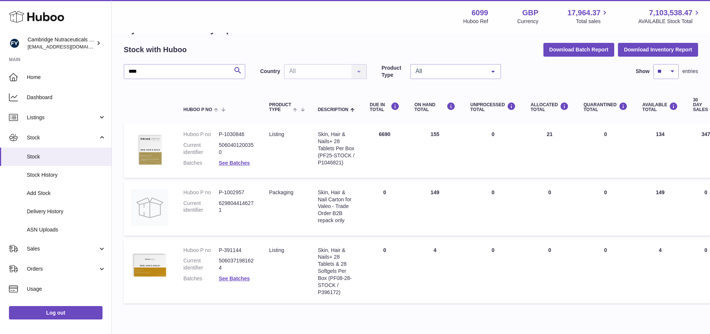
scroll to position [0, 0]
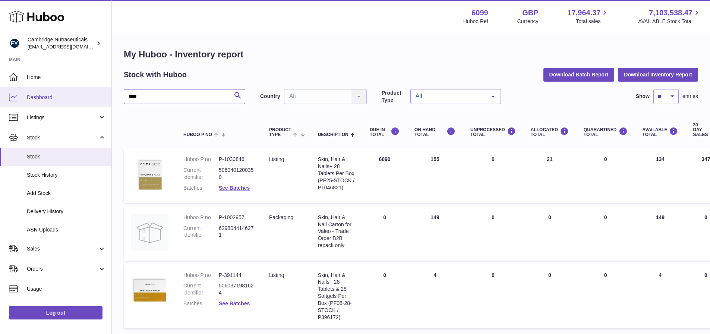
drag, startPoint x: 197, startPoint y: 92, endPoint x: 88, endPoint y: 95, distance: 109.2
click at [88, 95] on div "Huboo Cambridge Nutraceuticals Ltd huboo@camnutra.com Main Home Dashboard Listi…" at bounding box center [355, 195] width 710 height 391
